Goal: Navigation & Orientation: Find specific page/section

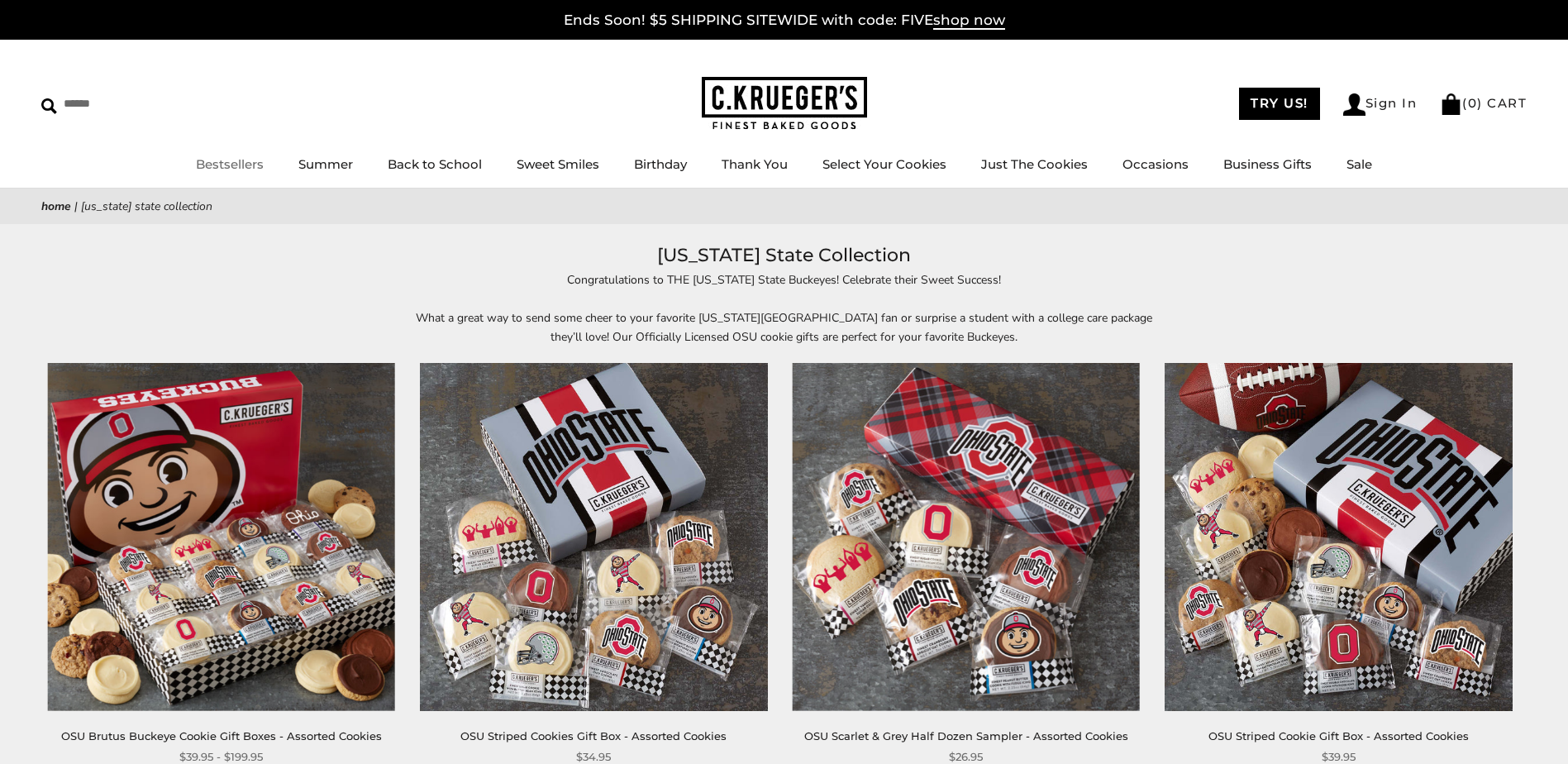
click at [228, 166] on link "Bestsellers" at bounding box center [229, 163] width 68 height 16
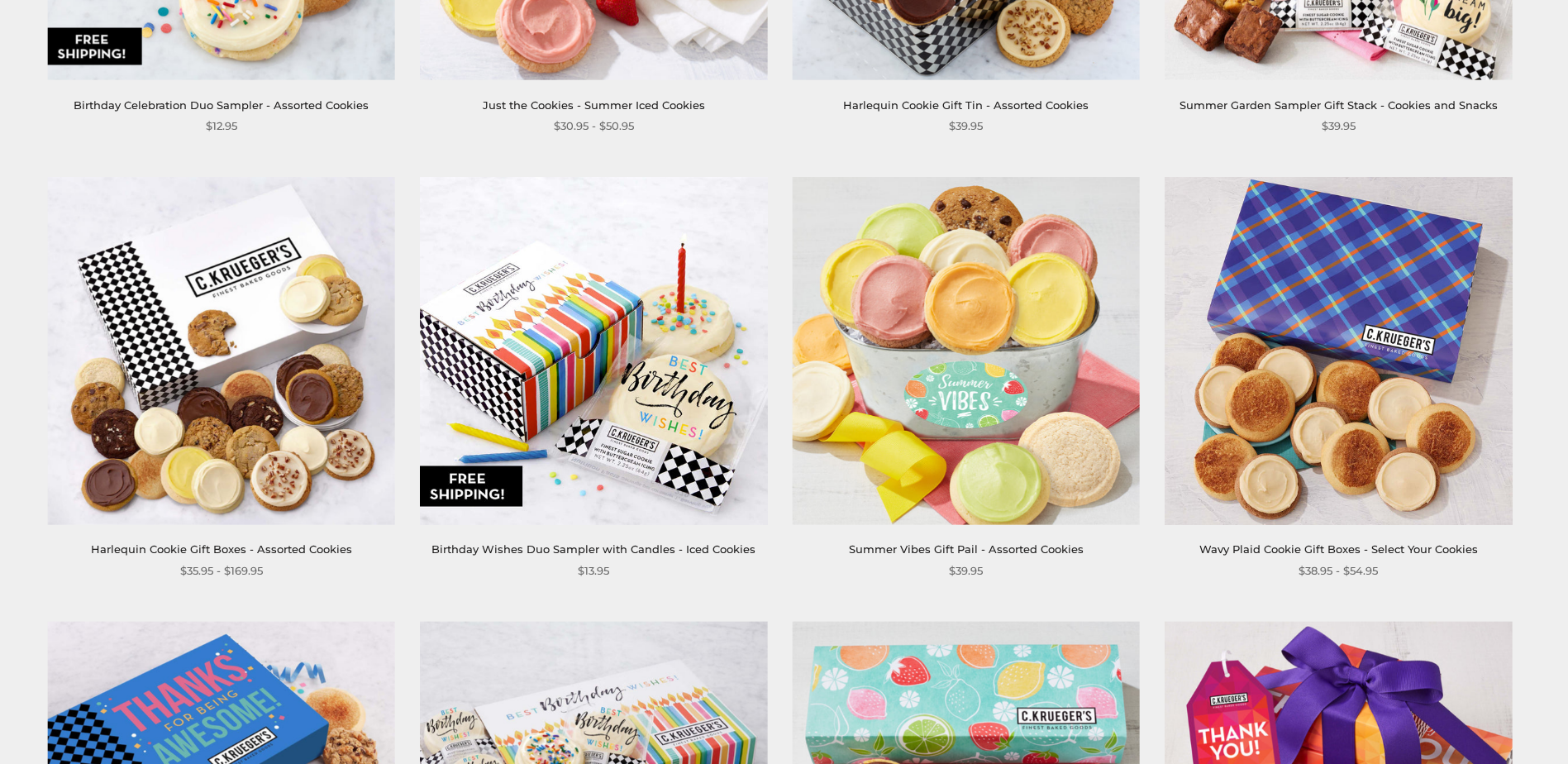
scroll to position [1984, 0]
